Goal: Communication & Community: Answer question/provide support

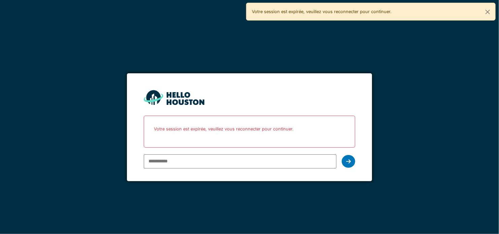
click at [211, 162] on input "email" at bounding box center [240, 162] width 193 height 14
type input "**********"
click at [348, 163] on icon at bounding box center [348, 161] width 5 height 5
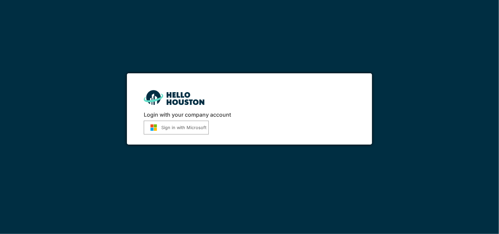
click at [169, 130] on button "Sign in with Microsoft" at bounding box center [176, 128] width 65 height 14
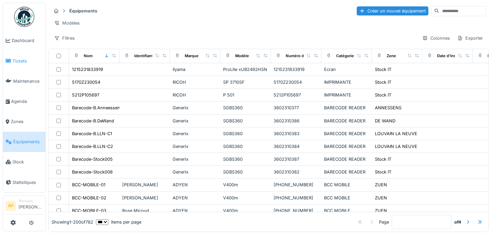
click at [16, 60] on span "Tickets" at bounding box center [27, 61] width 30 height 6
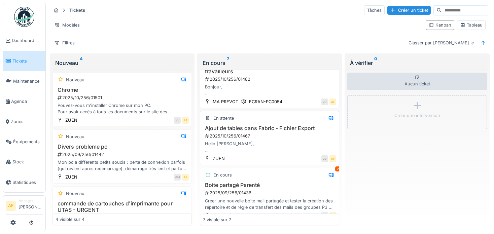
scroll to position [101, 0]
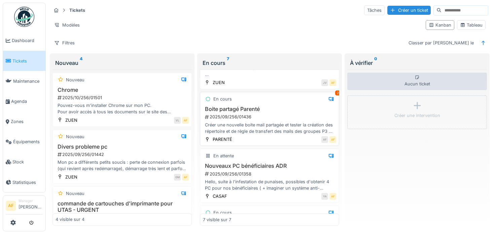
click at [280, 114] on div "2025/09/256/01436" at bounding box center [270, 117] width 132 height 6
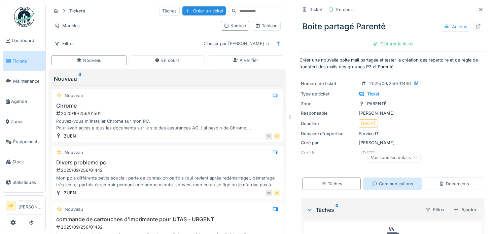
click at [394, 181] on div "Communications" at bounding box center [393, 184] width 41 height 6
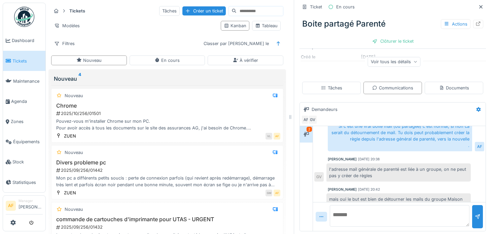
scroll to position [308, 0]
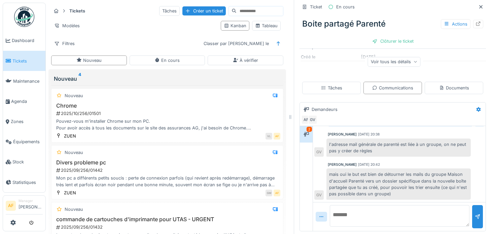
click at [396, 210] on textarea at bounding box center [400, 216] width 140 height 22
click at [417, 220] on textarea "**********" at bounding box center [400, 216] width 140 height 22
click at [423, 216] on textarea "**********" at bounding box center [400, 216] width 140 height 22
type textarea "**********"
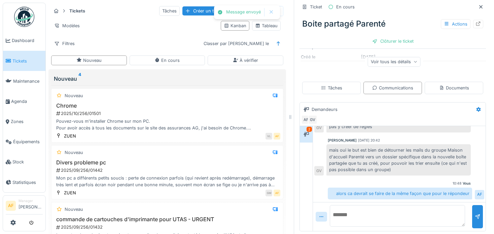
scroll to position [256, 0]
click at [362, 217] on textarea at bounding box center [397, 216] width 135 height 22
click at [304, 131] on div at bounding box center [306, 134] width 5 height 6
click at [22, 58] on span "Tickets" at bounding box center [27, 61] width 30 height 6
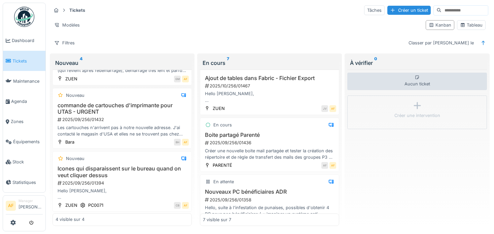
scroll to position [64, 0]
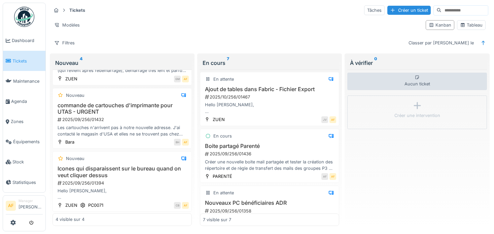
click at [292, 159] on div "Créer une nouvelle boite mail partagée et tester la création des répertoire et …" at bounding box center [269, 165] width 133 height 13
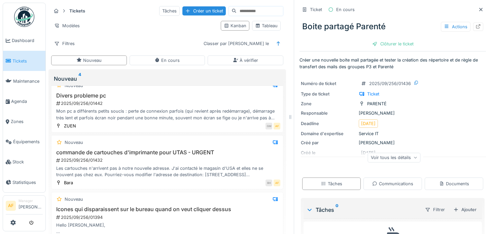
click at [417, 100] on div "Zone PARENTÉ" at bounding box center [393, 103] width 184 height 7
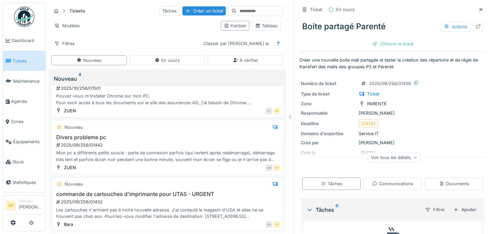
scroll to position [0, 0]
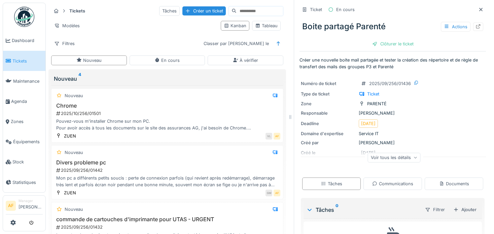
click at [20, 58] on span "Tickets" at bounding box center [27, 61] width 30 height 6
